Goal: Find specific page/section: Find specific page/section

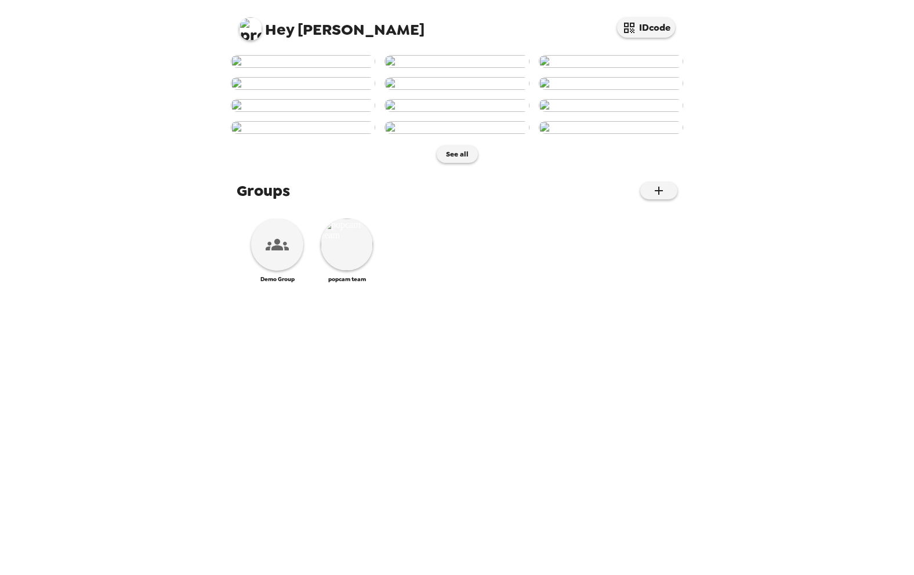
click at [253, 30] on img at bounding box center [250, 28] width 23 height 23
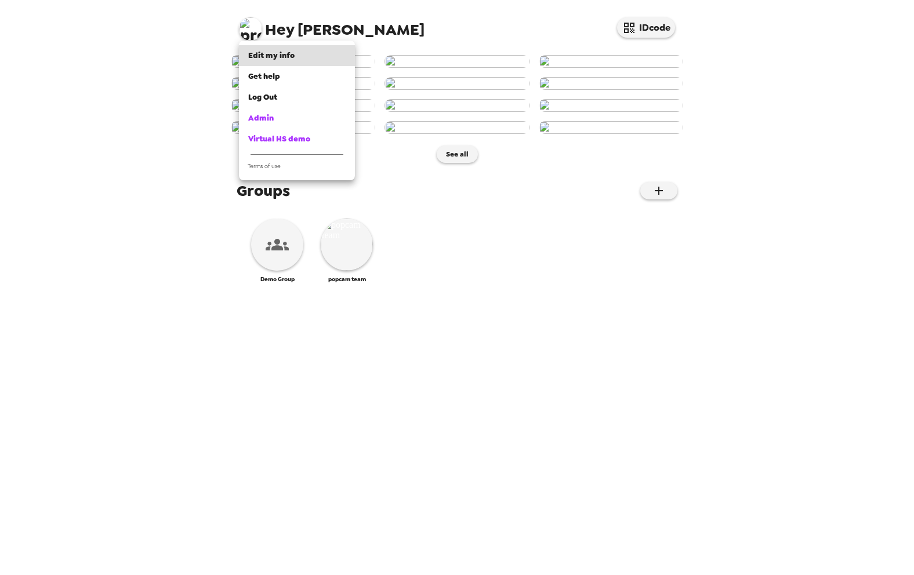
click at [246, 34] on div at bounding box center [457, 287] width 914 height 575
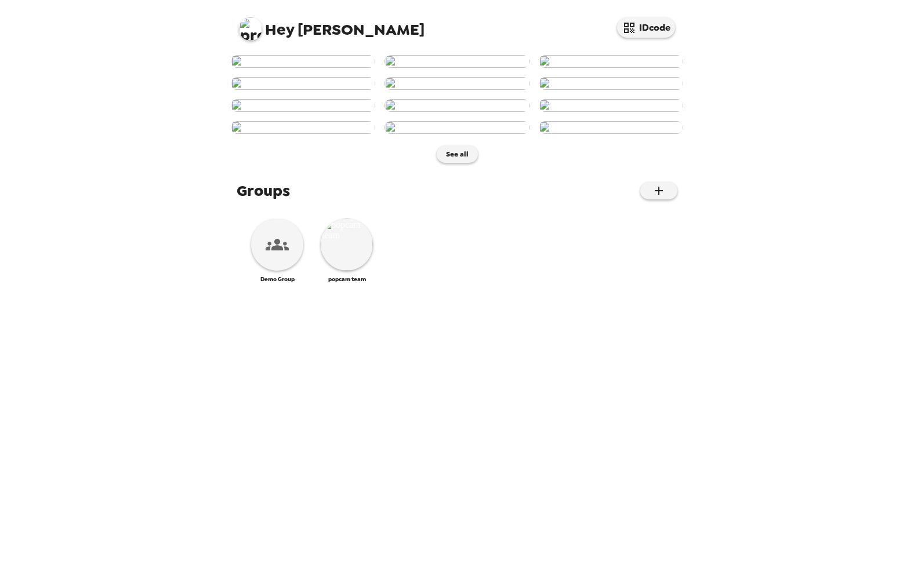
scroll to position [404, 0]
click at [356, 271] on img at bounding box center [347, 245] width 52 height 52
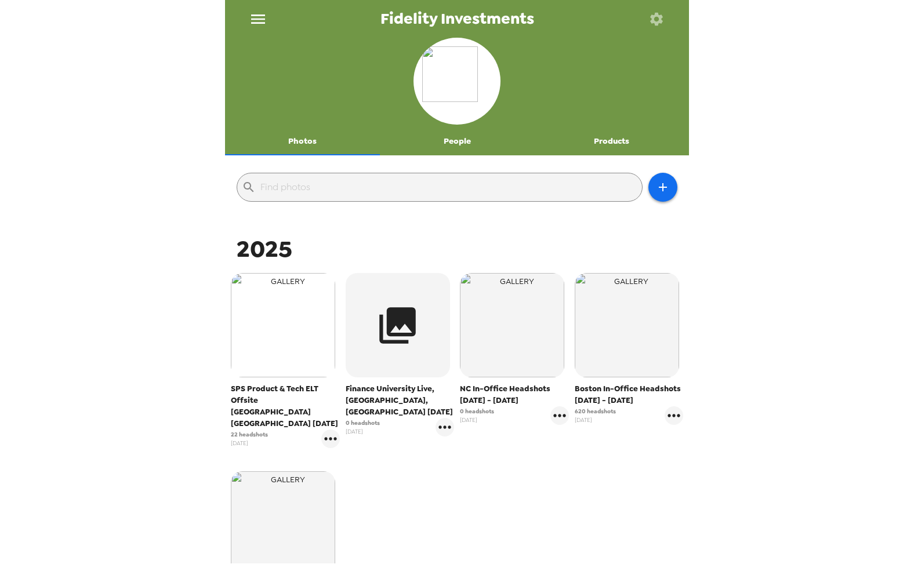
click at [277, 358] on img "button" at bounding box center [283, 325] width 104 height 104
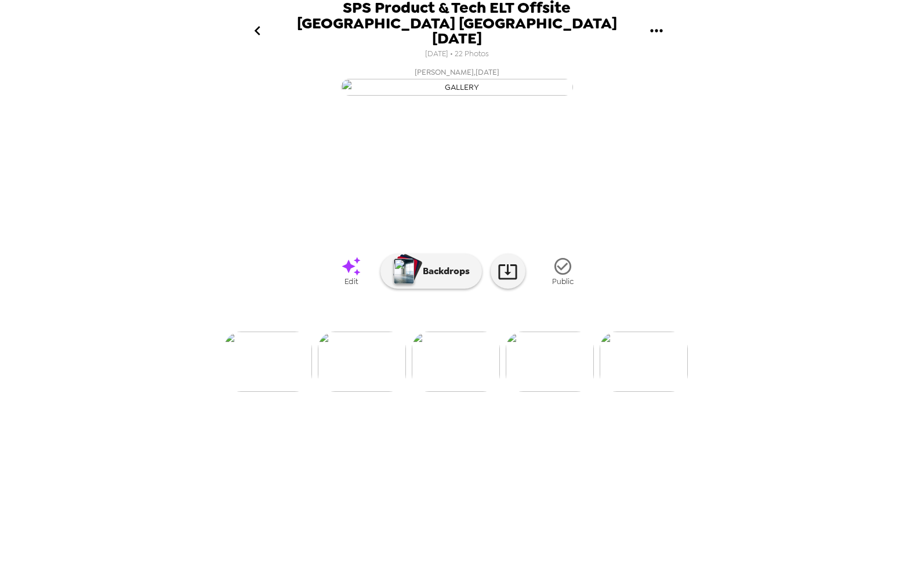
scroll to position [0, 1695]
click at [350, 276] on icon at bounding box center [350, 266] width 19 height 19
click at [644, 392] on img at bounding box center [641, 362] width 88 height 60
click at [562, 392] on img at bounding box center [555, 362] width 88 height 60
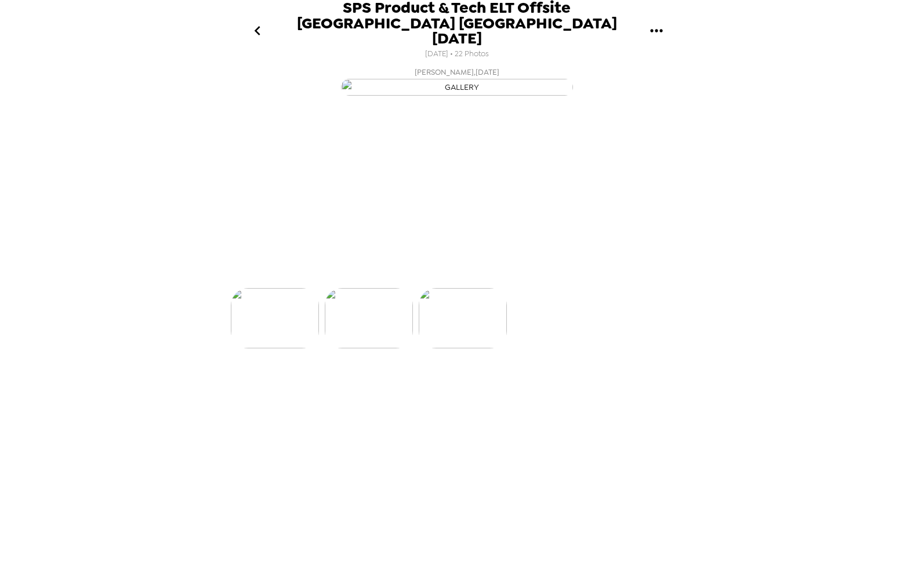
scroll to position [0, 1968]
click at [358, 277] on icon at bounding box center [351, 266] width 20 height 20
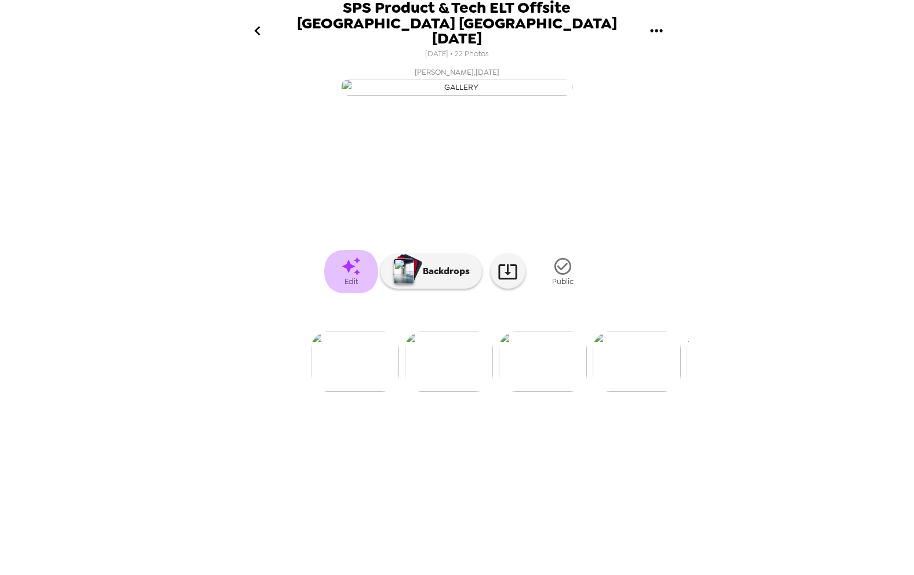
click at [352, 277] on icon at bounding box center [351, 266] width 20 height 20
click at [350, 286] on span "Edit" at bounding box center [350, 282] width 13 height 10
click at [434, 392] on img at bounding box center [423, 362] width 88 height 60
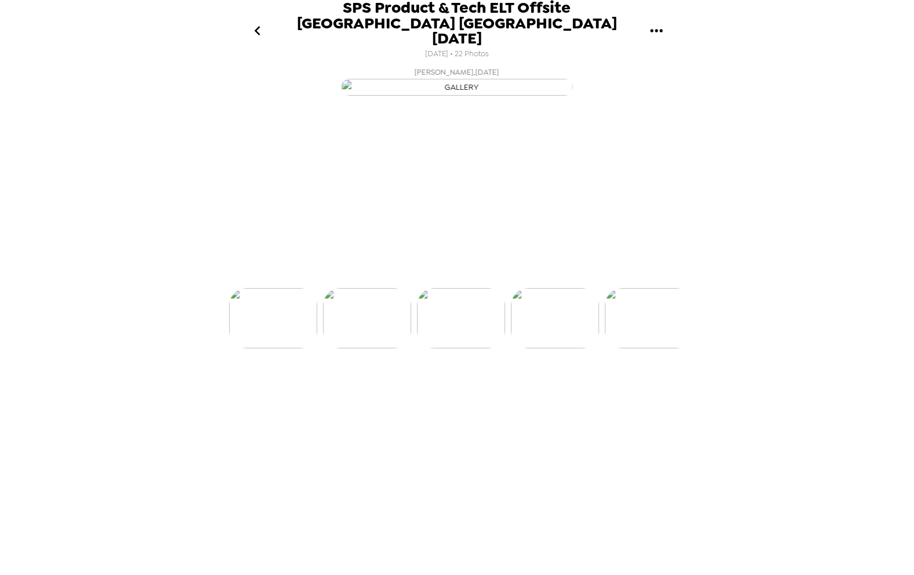
scroll to position [0, 1687]
click at [533, 392] on img at bounding box center [537, 362] width 88 height 60
click at [346, 276] on icon at bounding box center [350, 266] width 19 height 19
click at [360, 392] on img at bounding box center [368, 362] width 88 height 60
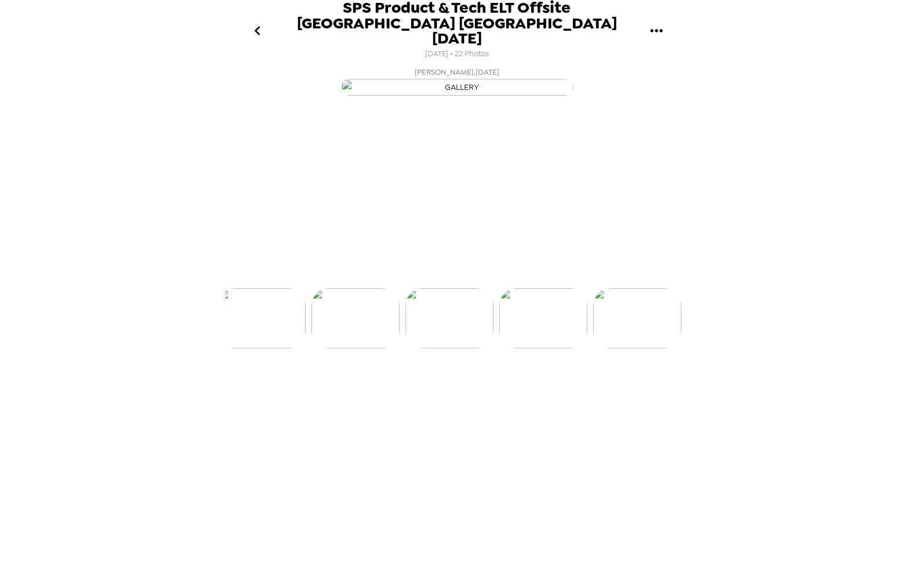
scroll to position [0, 1780]
click at [354, 277] on icon at bounding box center [351, 266] width 20 height 20
click at [479, 392] on img at bounding box center [457, 362] width 88 height 60
click at [436, 392] on img at bounding box center [415, 362] width 88 height 60
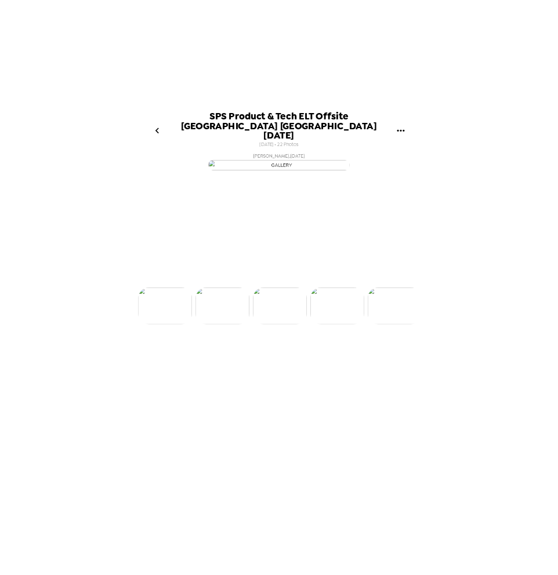
scroll to position [0, 562]
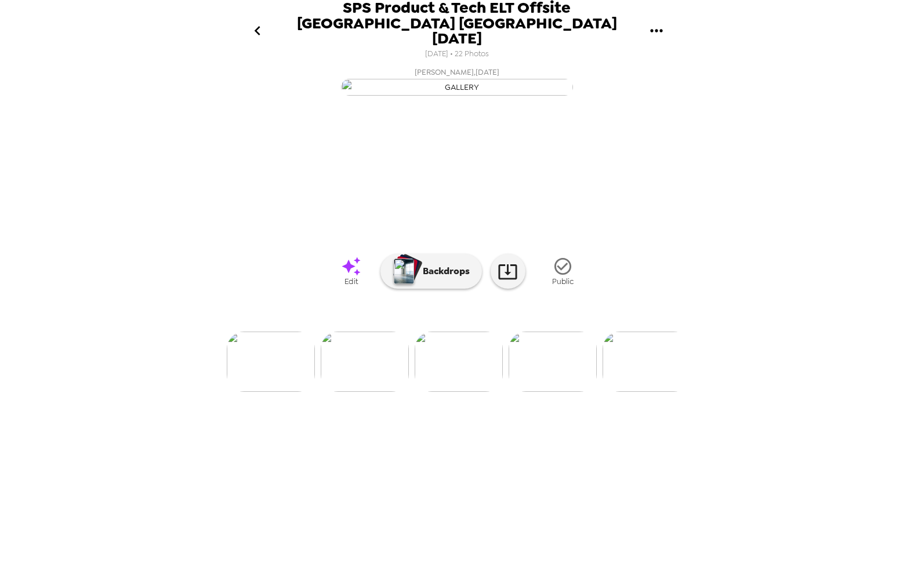
click at [354, 277] on icon at bounding box center [351, 266] width 20 height 20
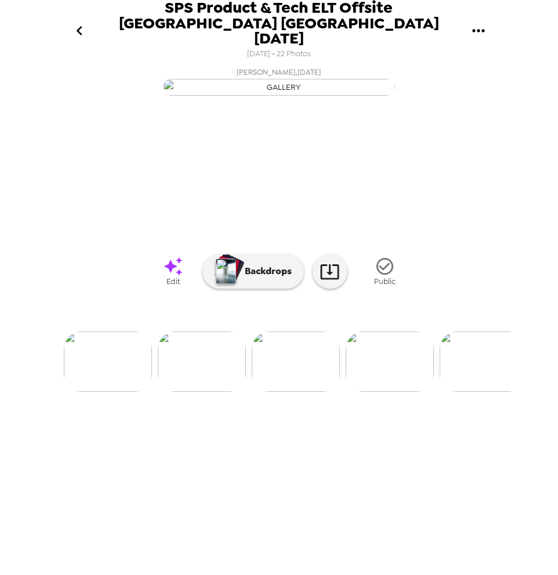
scroll to position [0, 0]
